Goal: Transaction & Acquisition: Purchase product/service

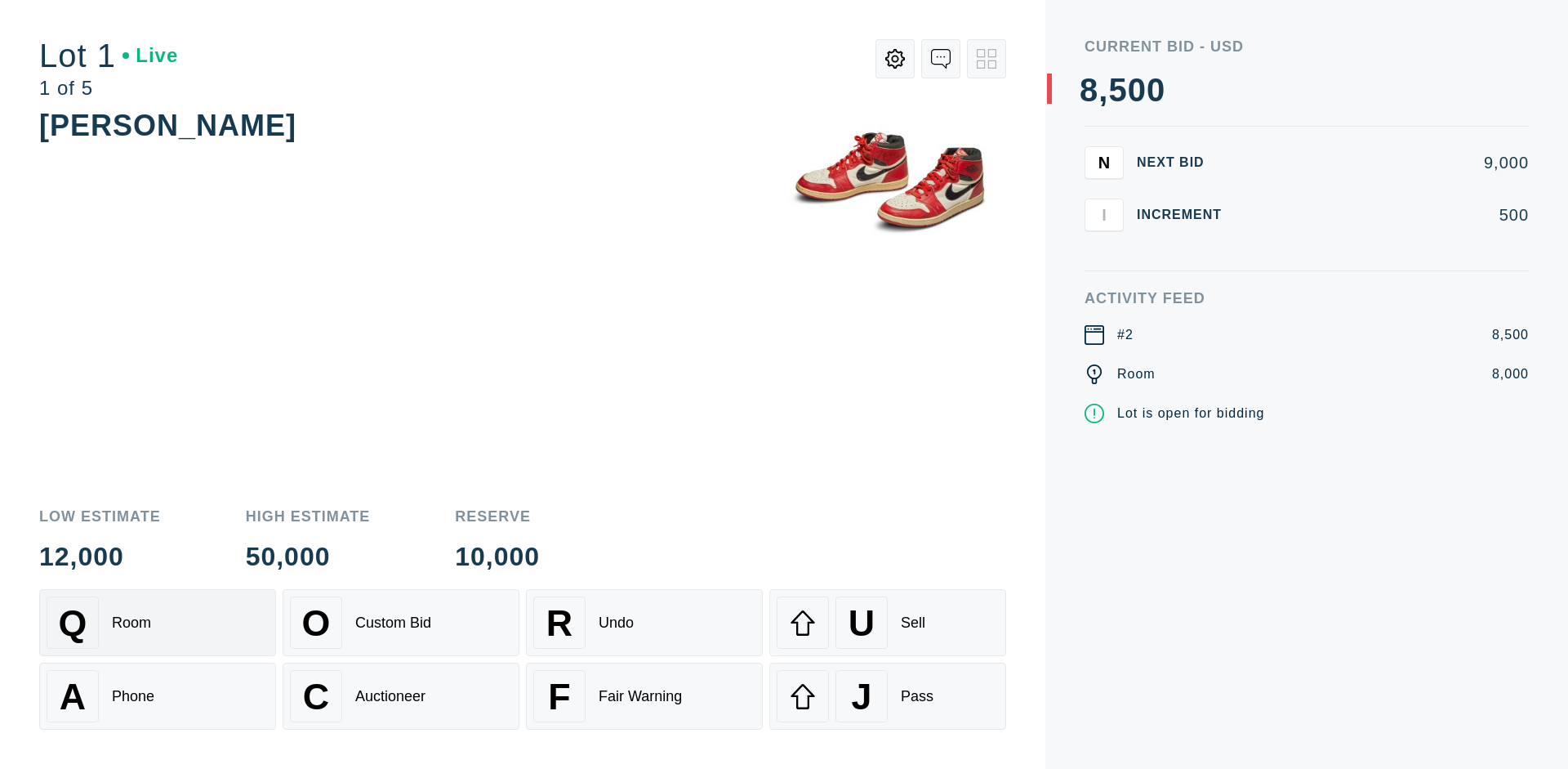
click at [158, 623] on div "Q Room" at bounding box center [158, 622] width 222 height 53
click at [158, 697] on div "A Phone" at bounding box center [158, 696] width 222 height 53
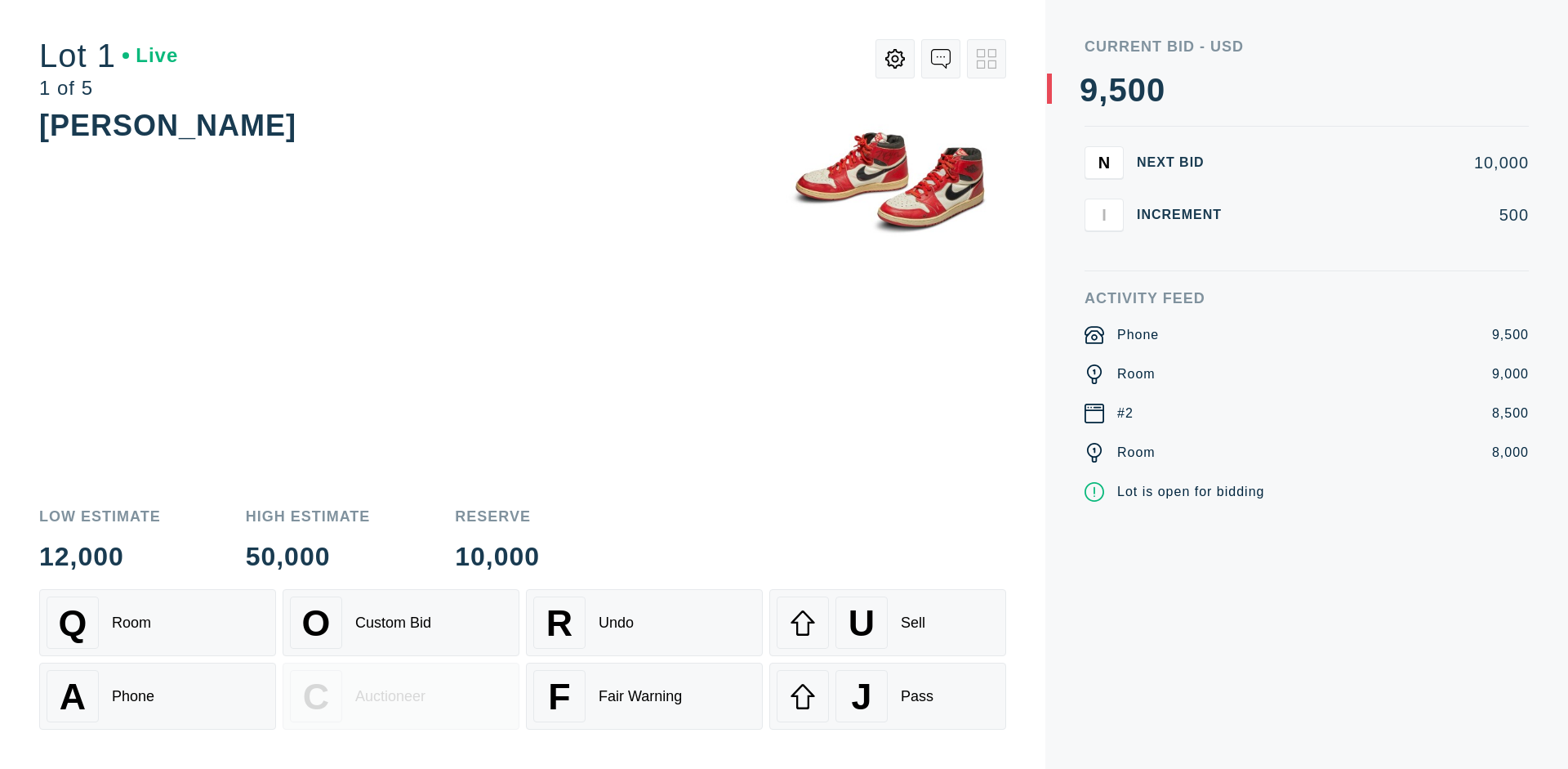
click at [401, 623] on div "Custom Bid" at bounding box center [393, 622] width 76 height 17
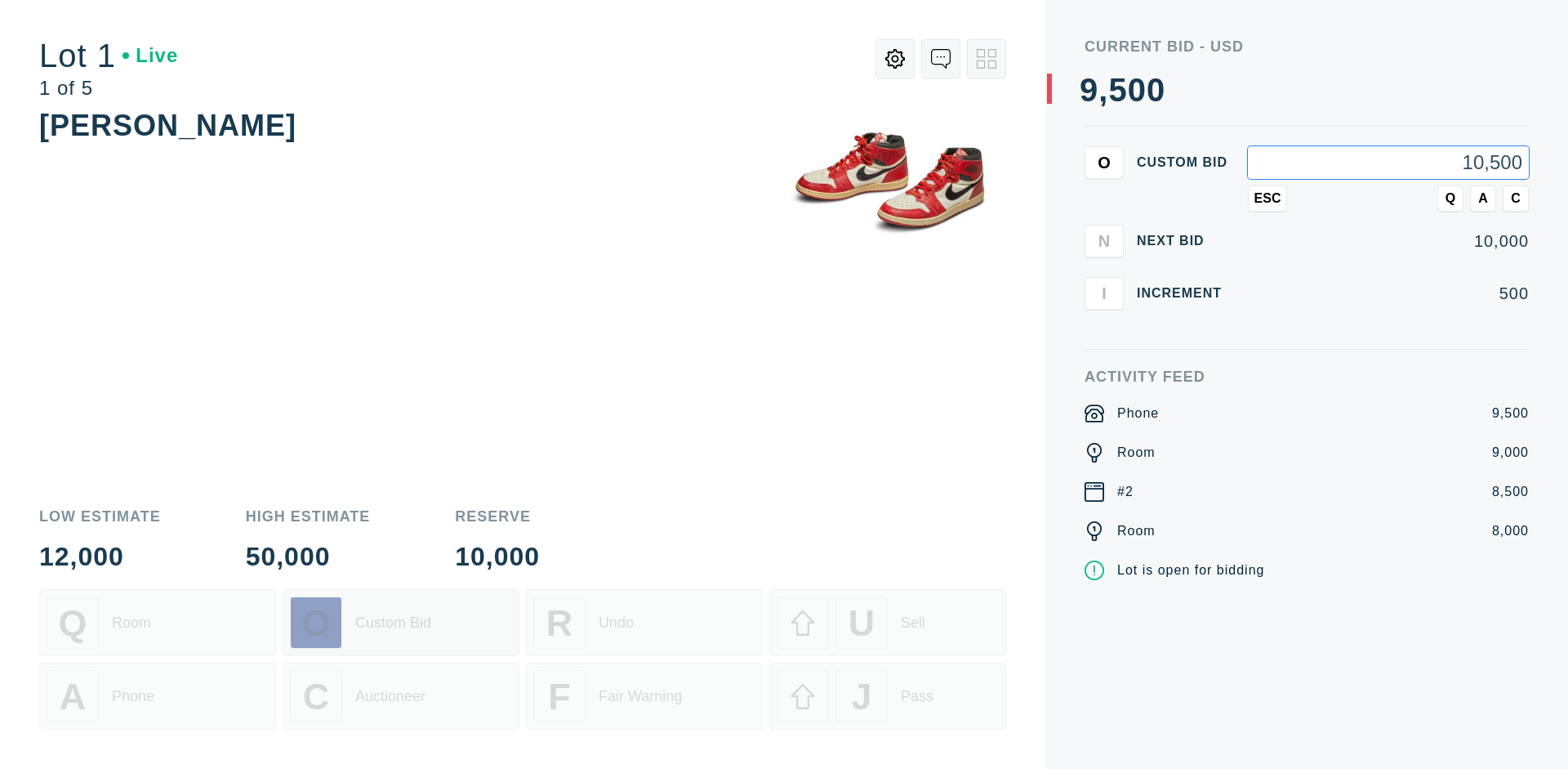
type input "10,500"
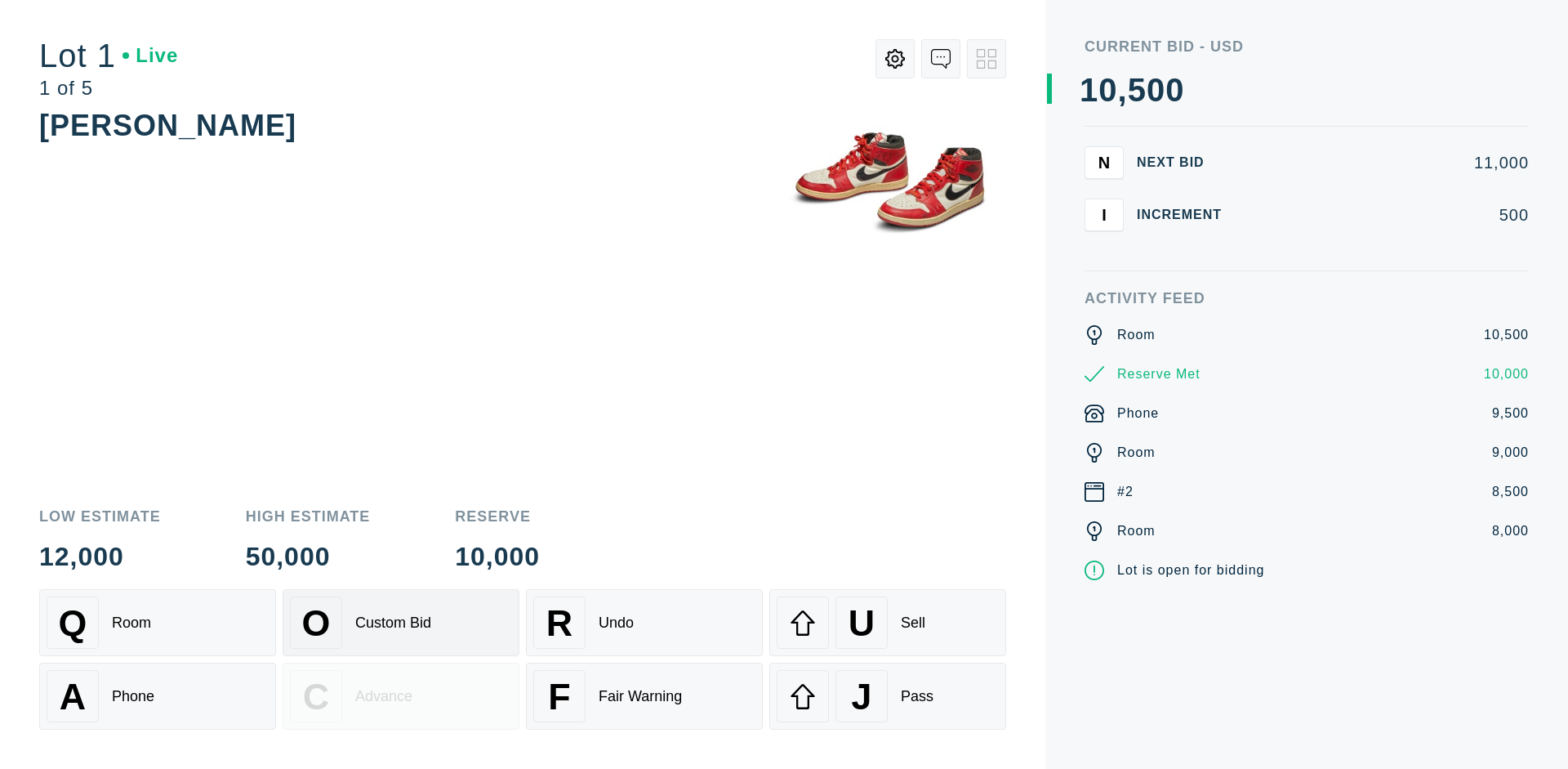
click at [401, 623] on div "Custom Bid" at bounding box center [393, 622] width 76 height 17
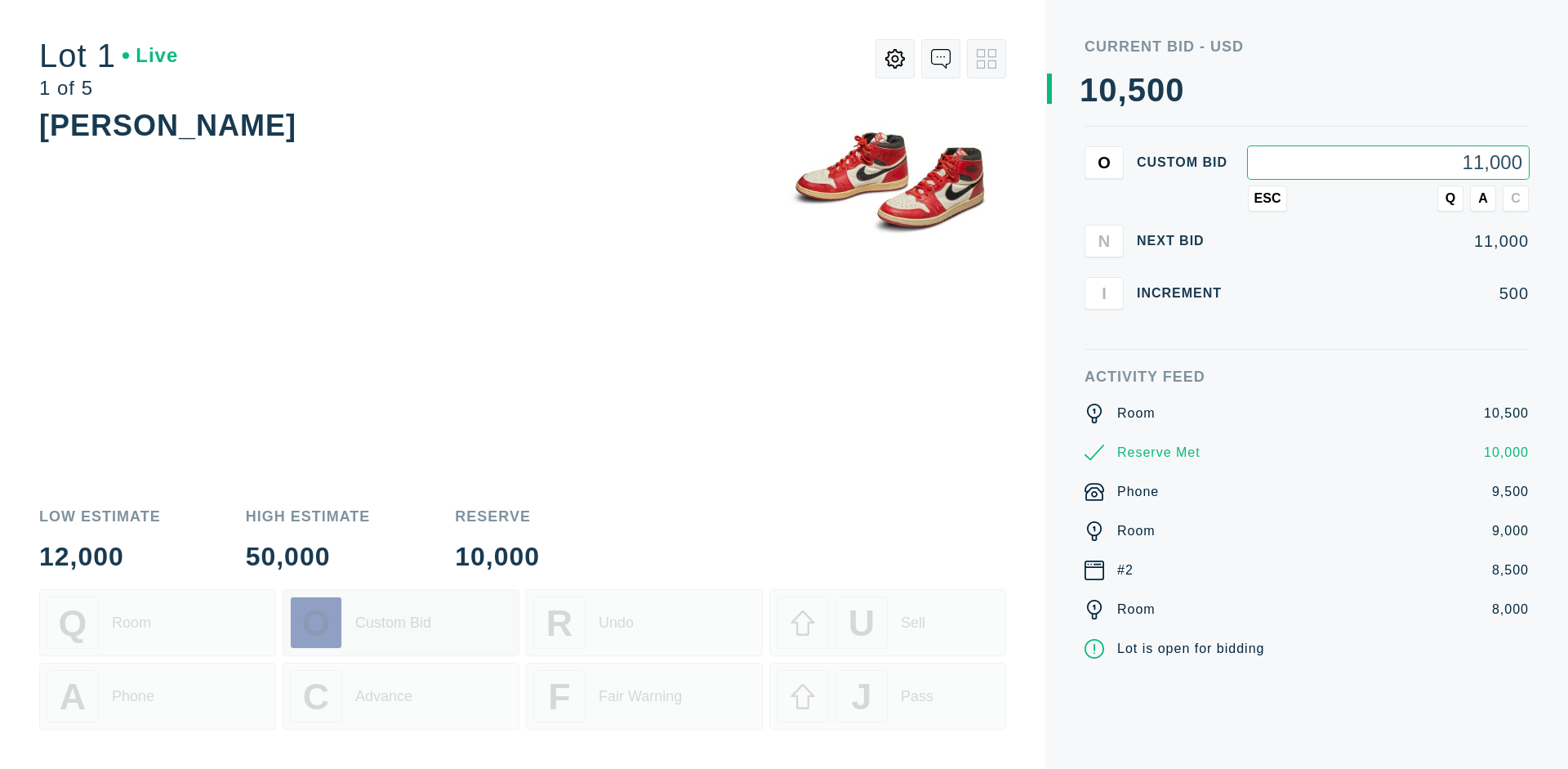
type input "11,000"
